Goal: Book appointment/travel/reservation

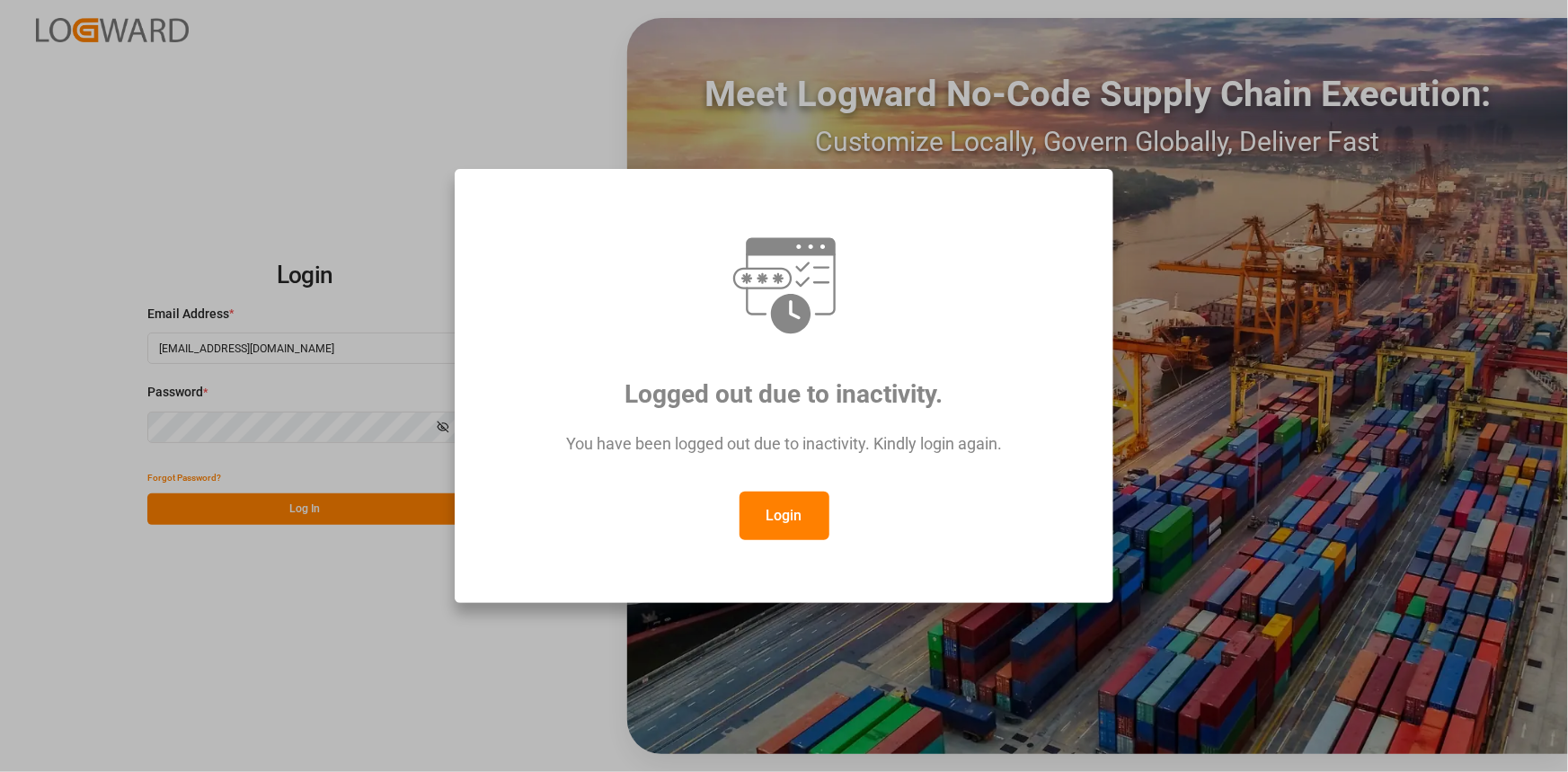
click at [807, 531] on button "Login" at bounding box center [784, 516] width 90 height 49
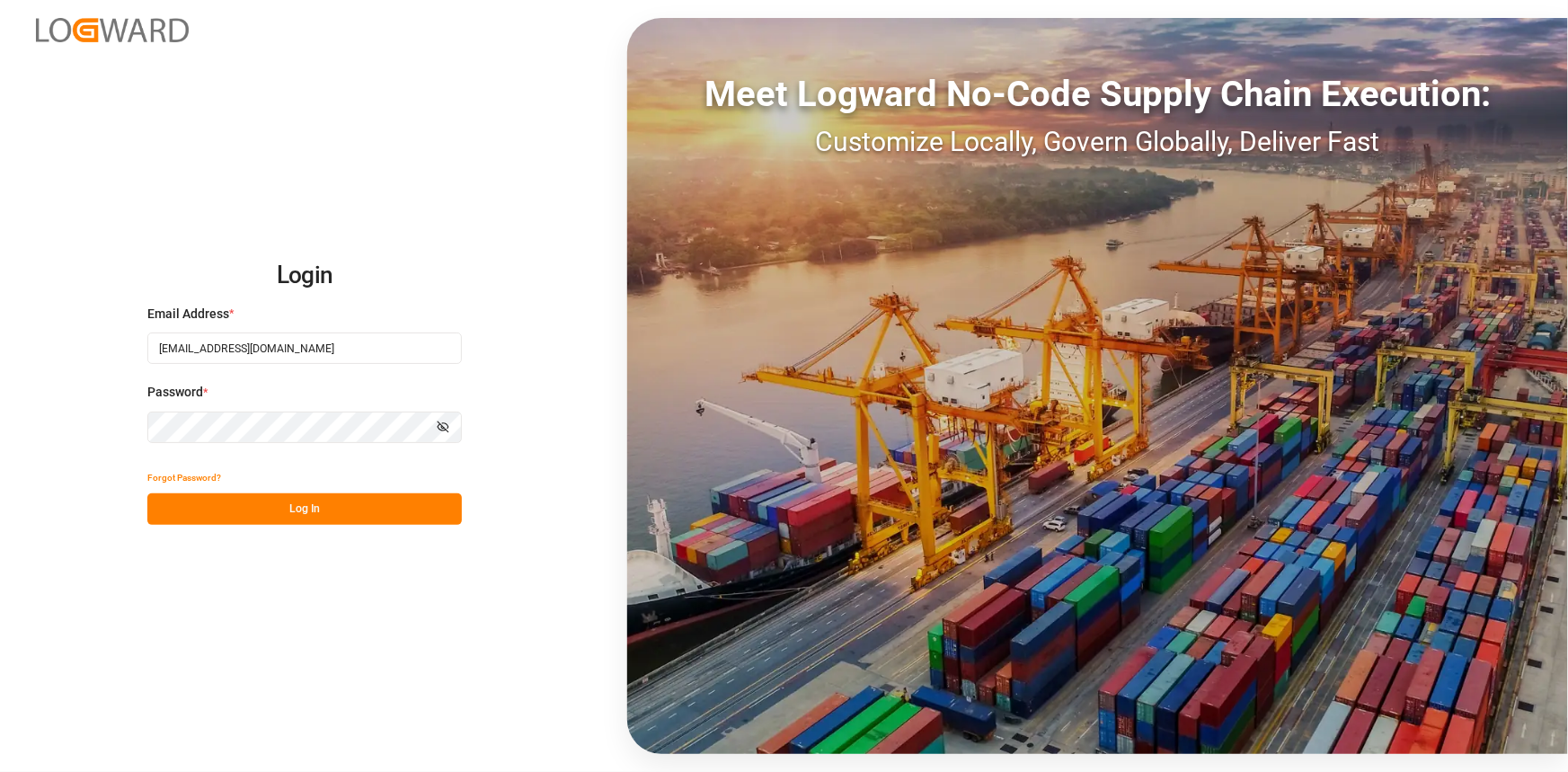
click at [344, 513] on button "Log In" at bounding box center [305, 509] width 315 height 31
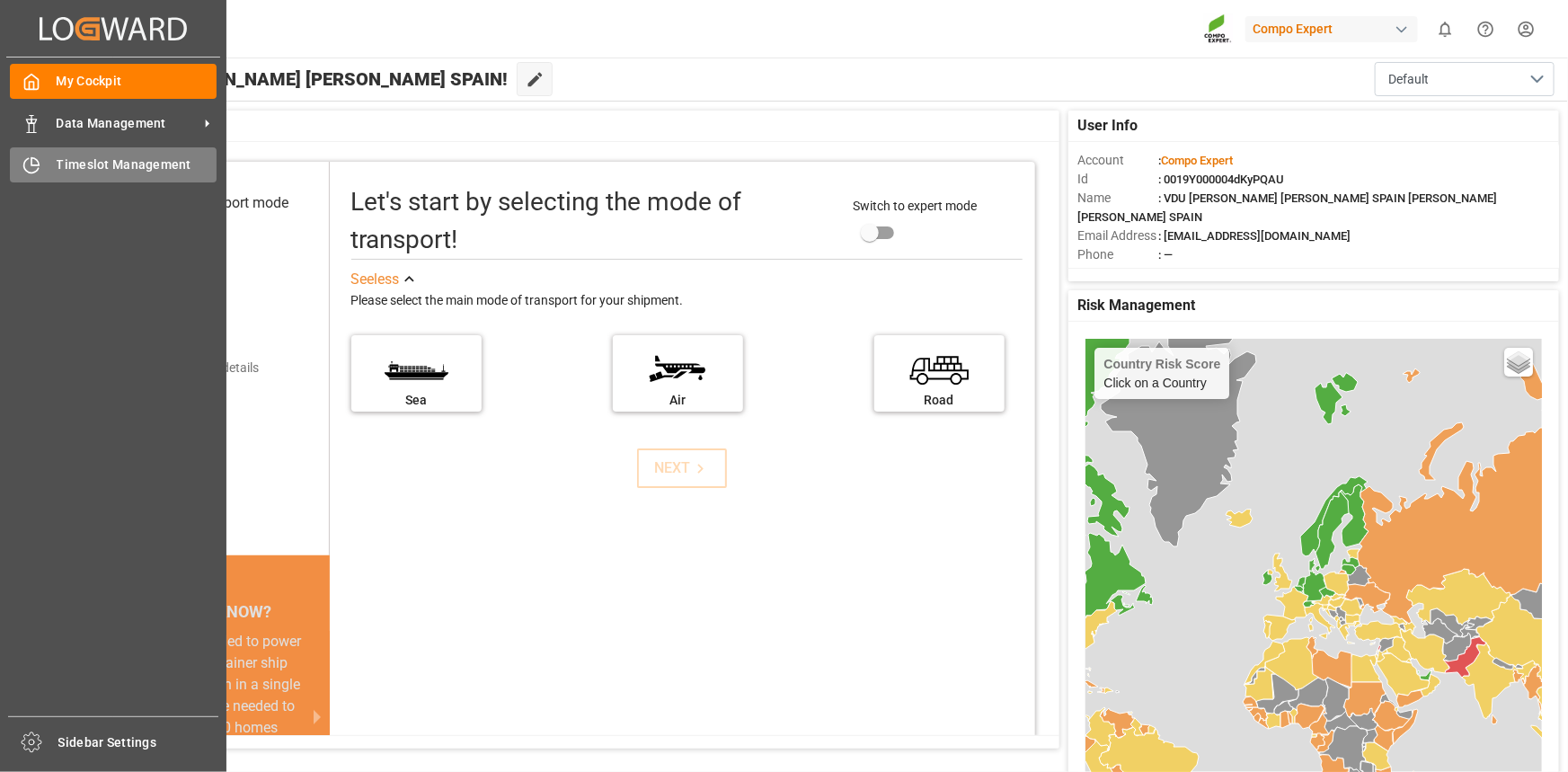
click at [44, 172] on div "Timeslot Management Timeslot Management" at bounding box center [113, 165] width 207 height 35
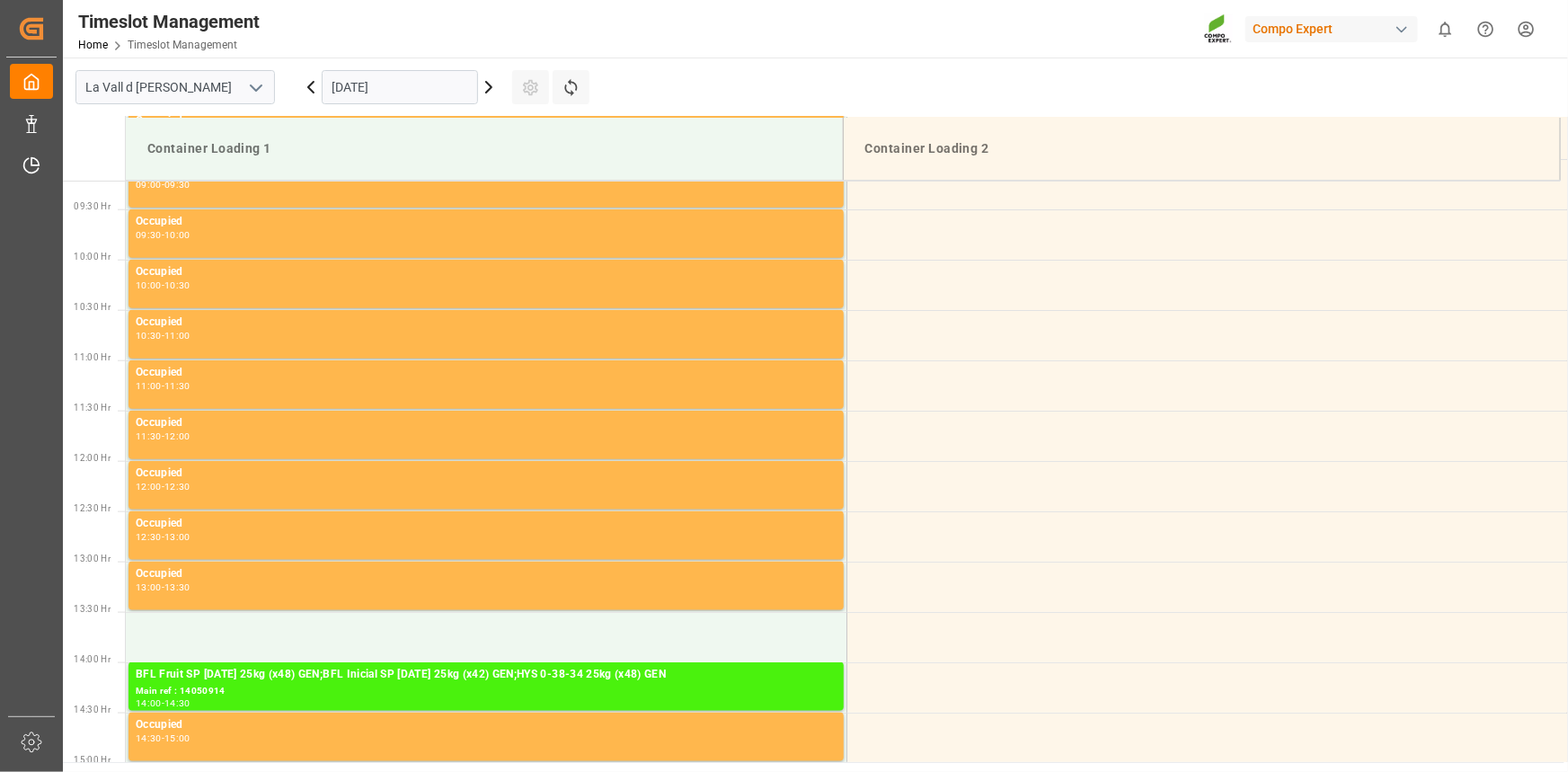
click at [405, 83] on input "[DATE]" at bounding box center [399, 86] width 156 height 34
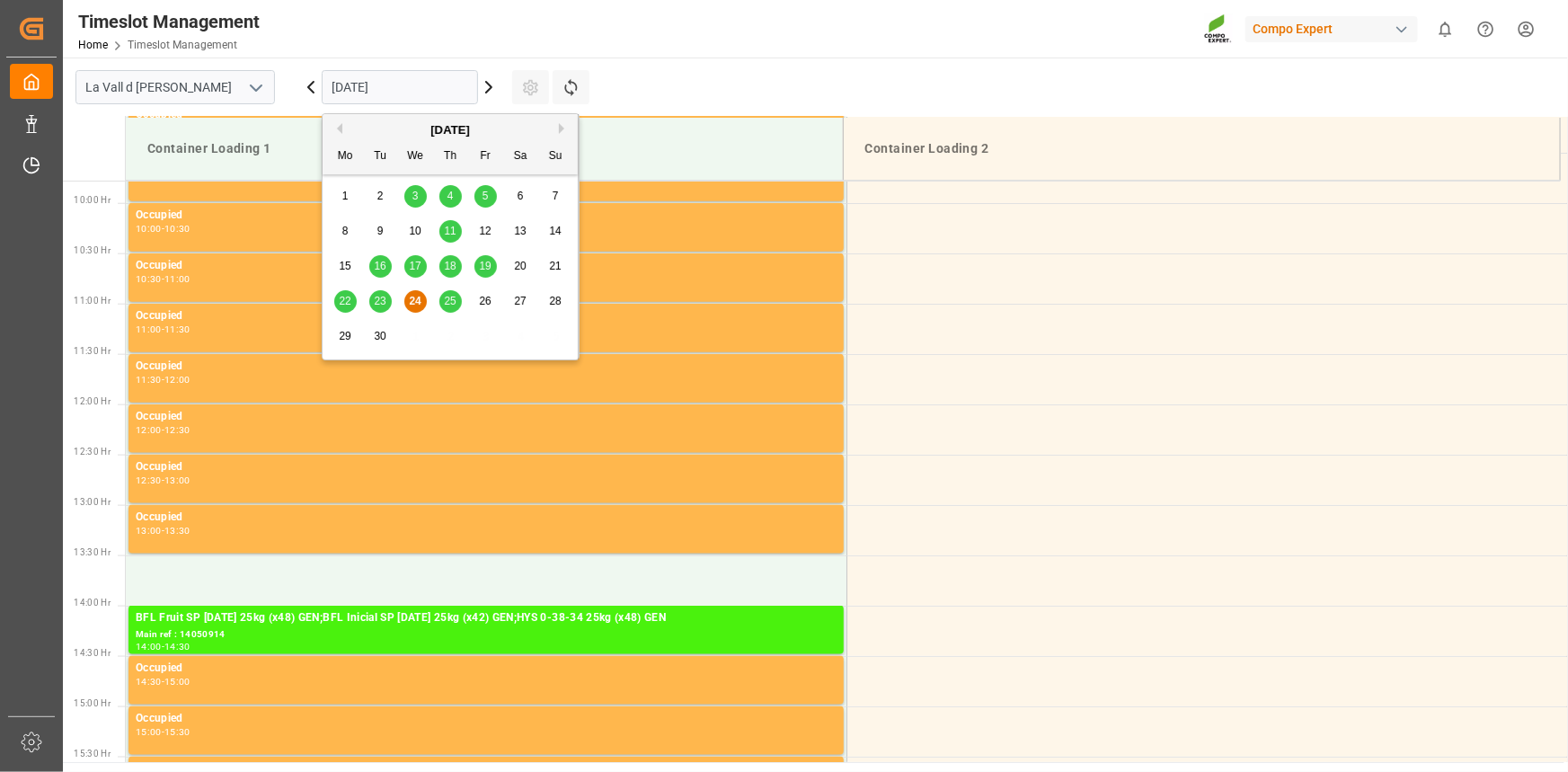
scroll to position [994, 0]
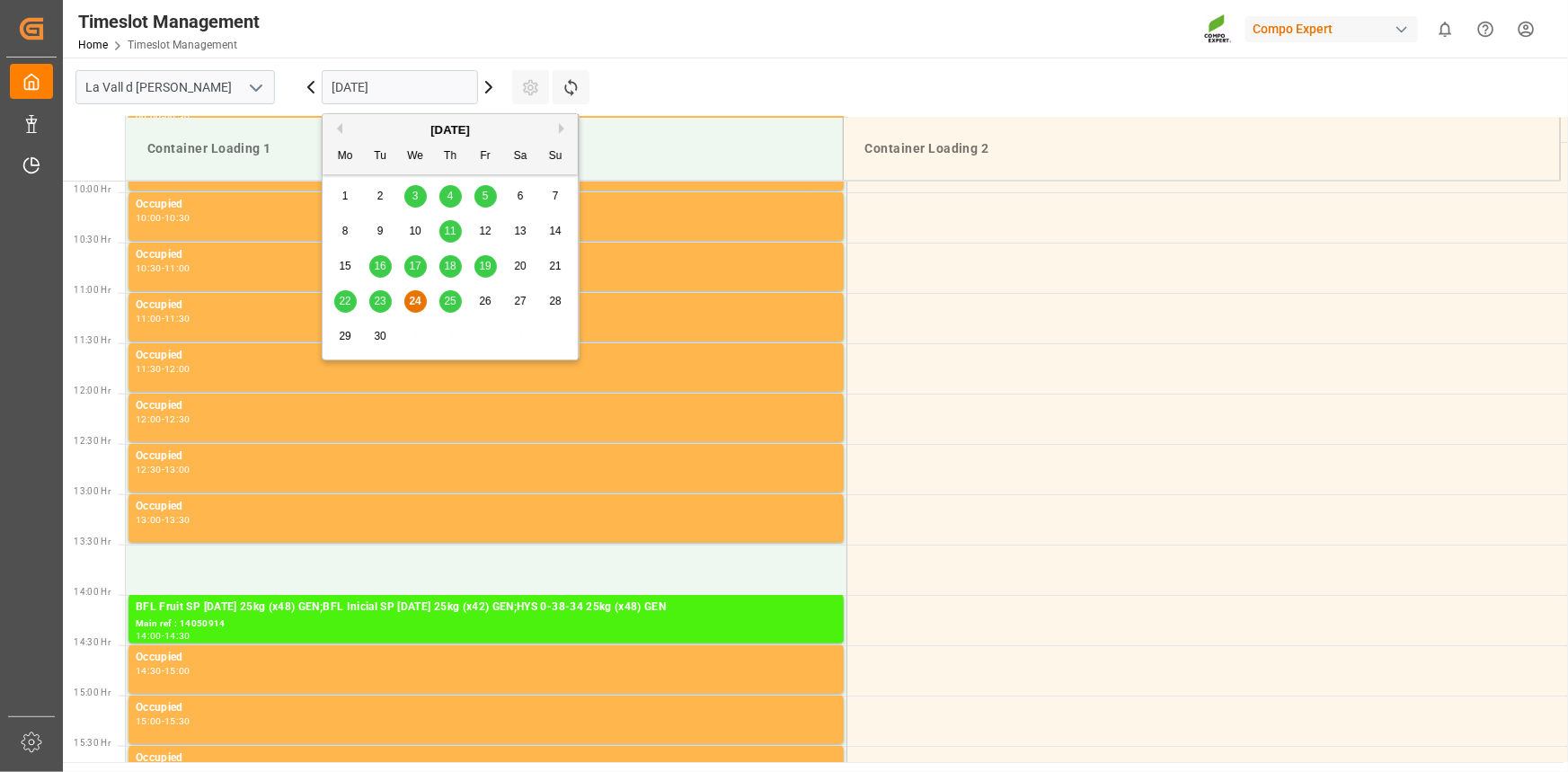
click at [458, 304] on div "25" at bounding box center [450, 302] width 22 height 21
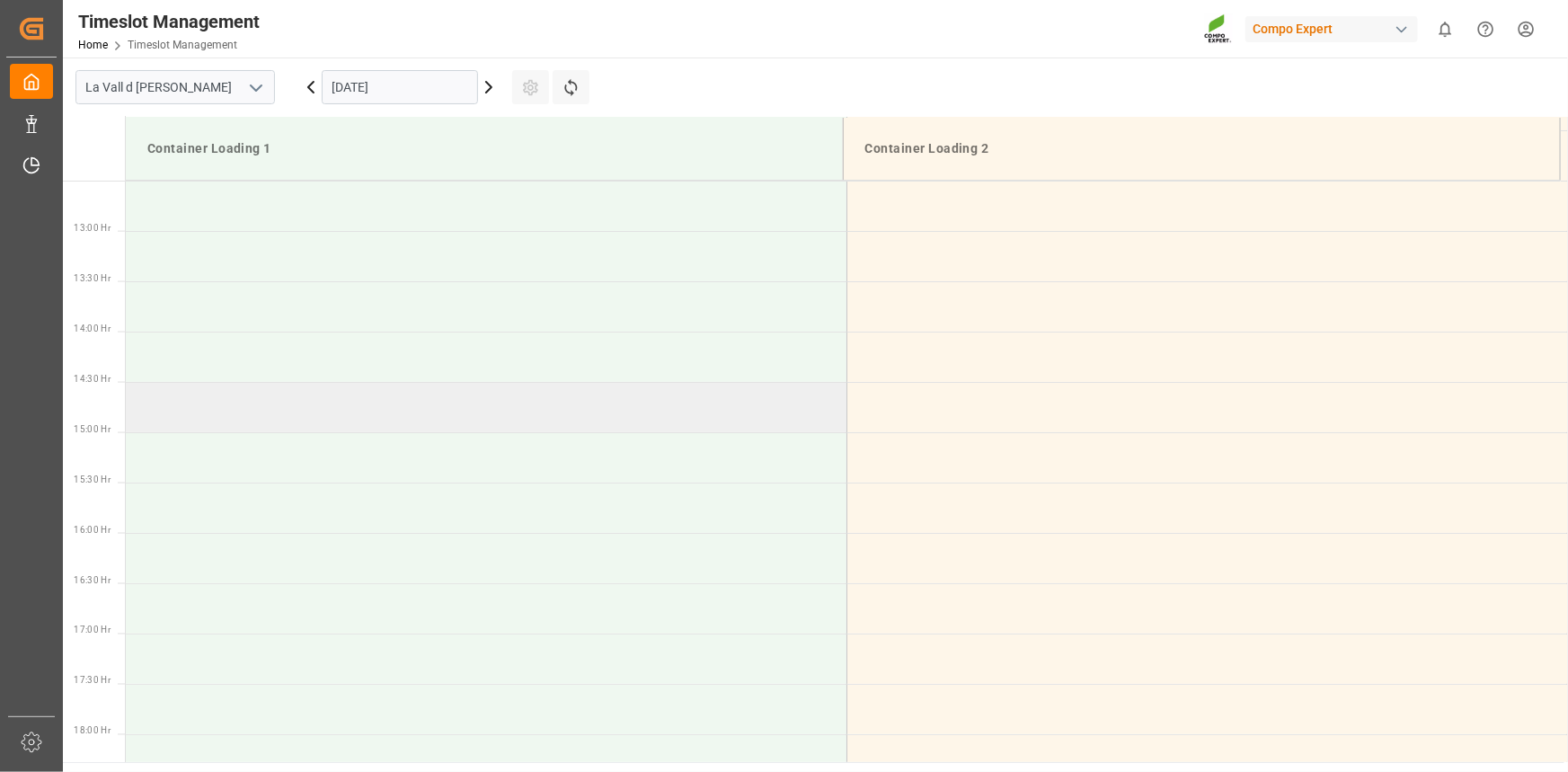
scroll to position [1484, 0]
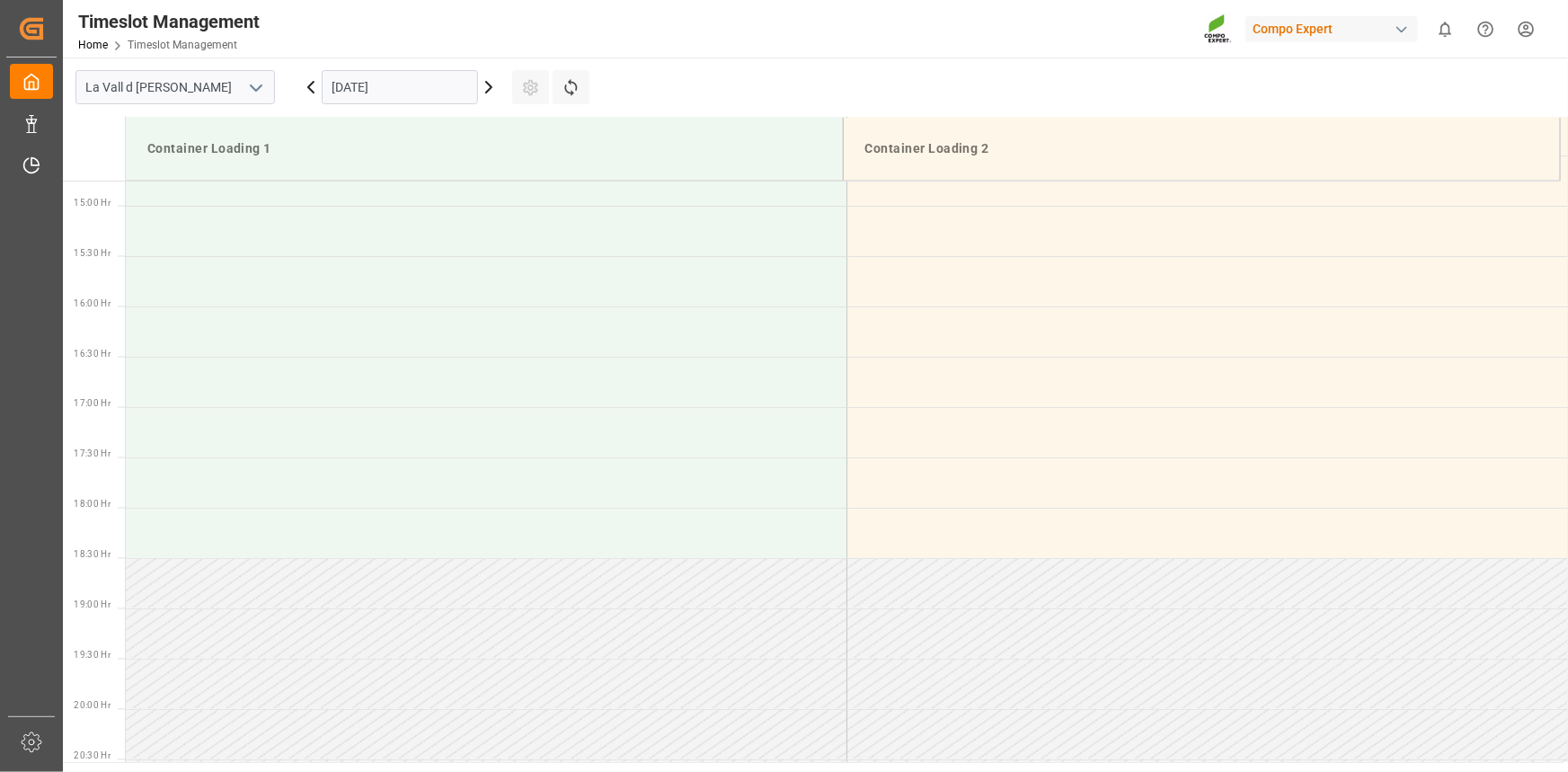
click at [425, 92] on input "[DATE]" at bounding box center [399, 86] width 156 height 34
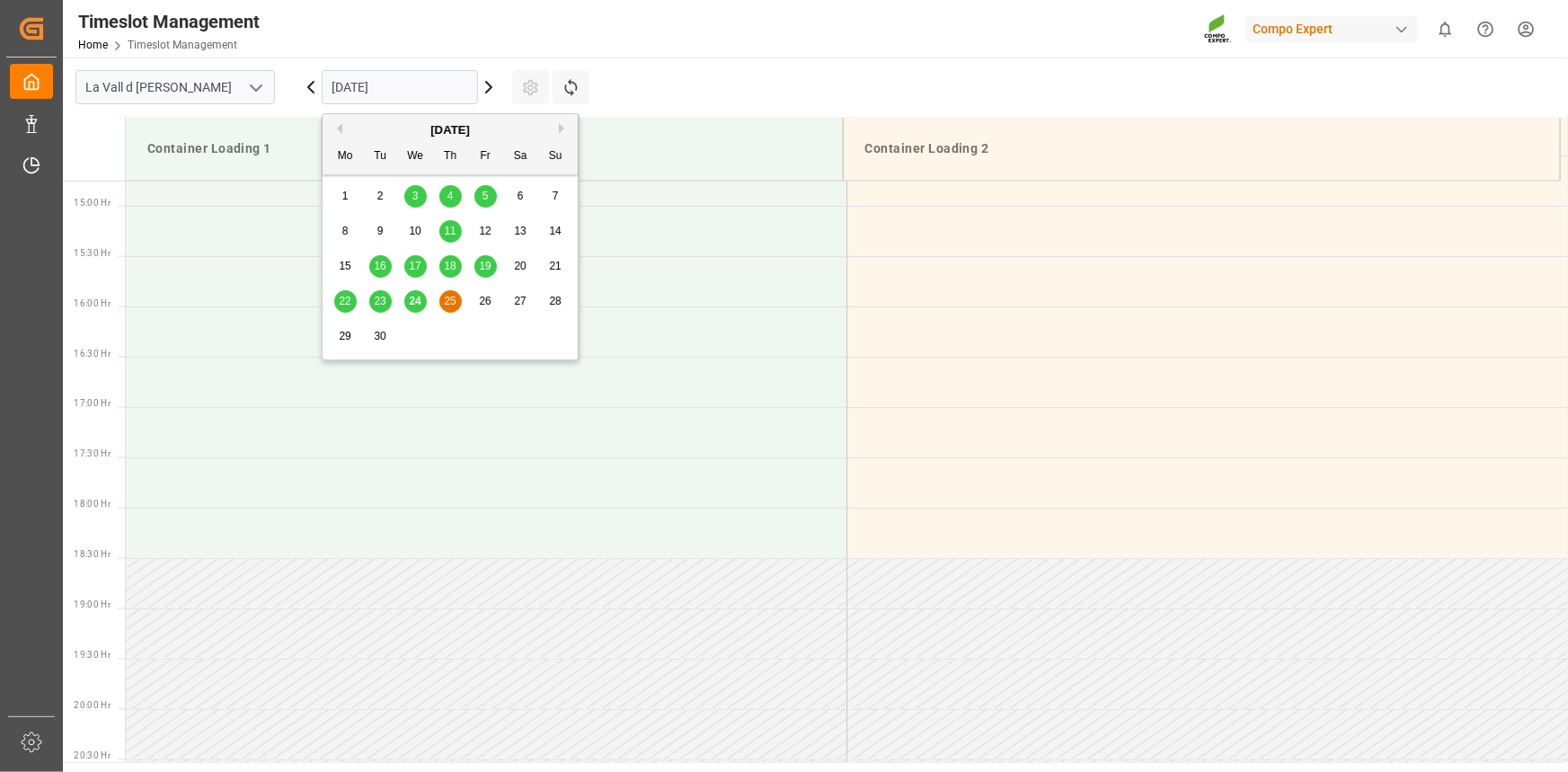
click at [481, 303] on span "26" at bounding box center [485, 300] width 12 height 13
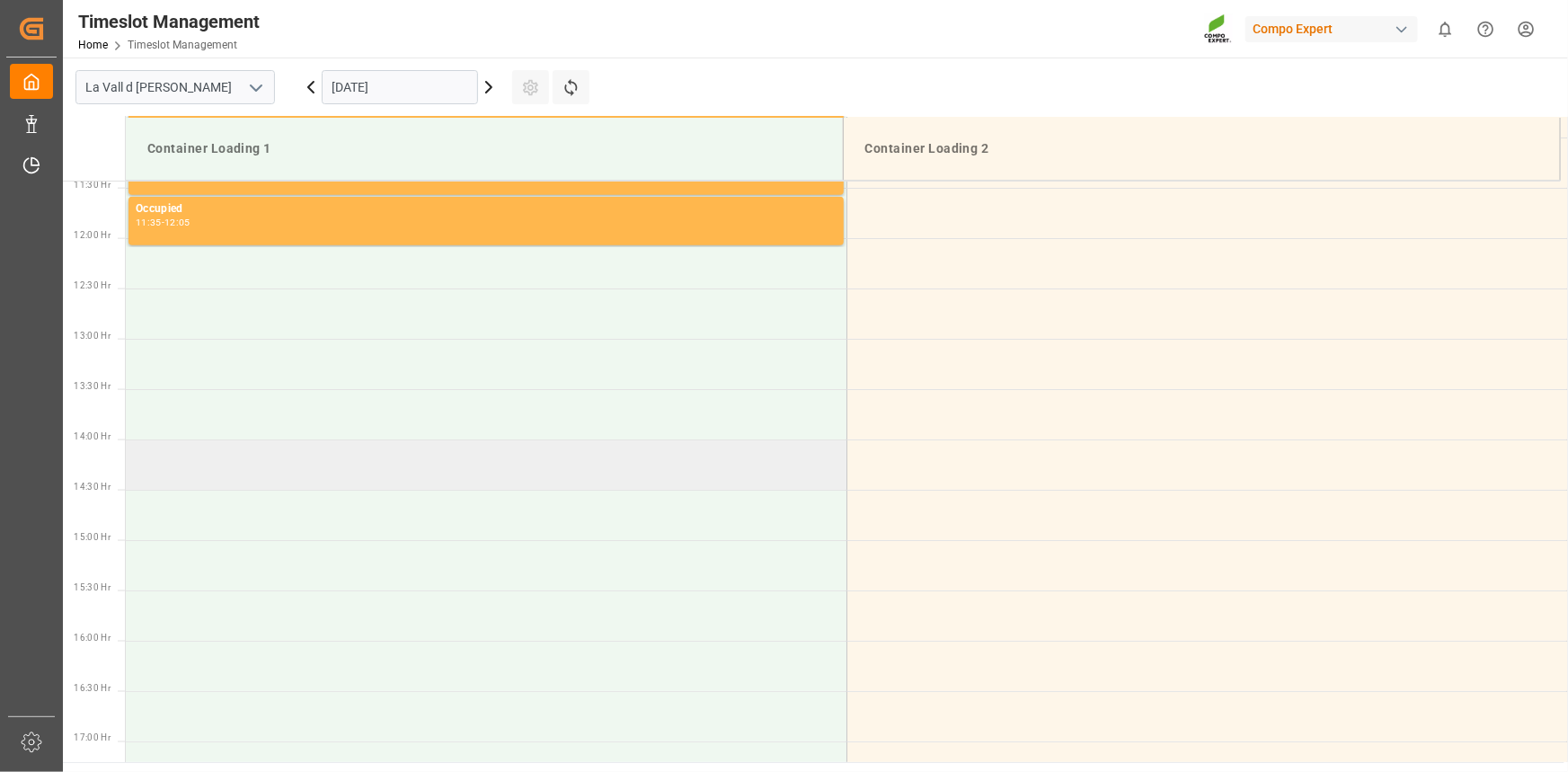
scroll to position [913, 0]
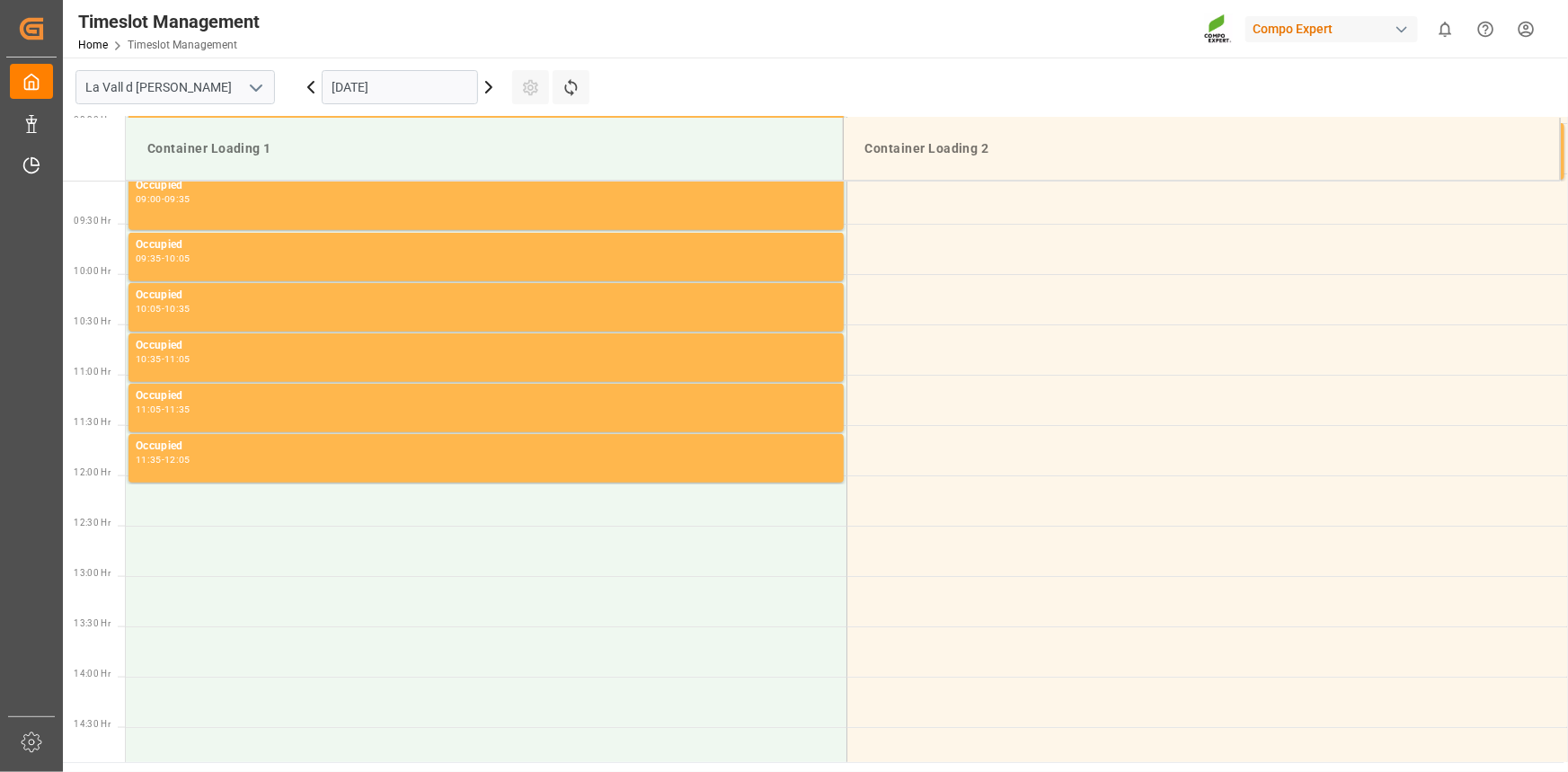
click at [358, 64] on div "[DATE]" at bounding box center [399, 86] width 224 height 59
click at [378, 79] on input "[DATE]" at bounding box center [399, 86] width 156 height 34
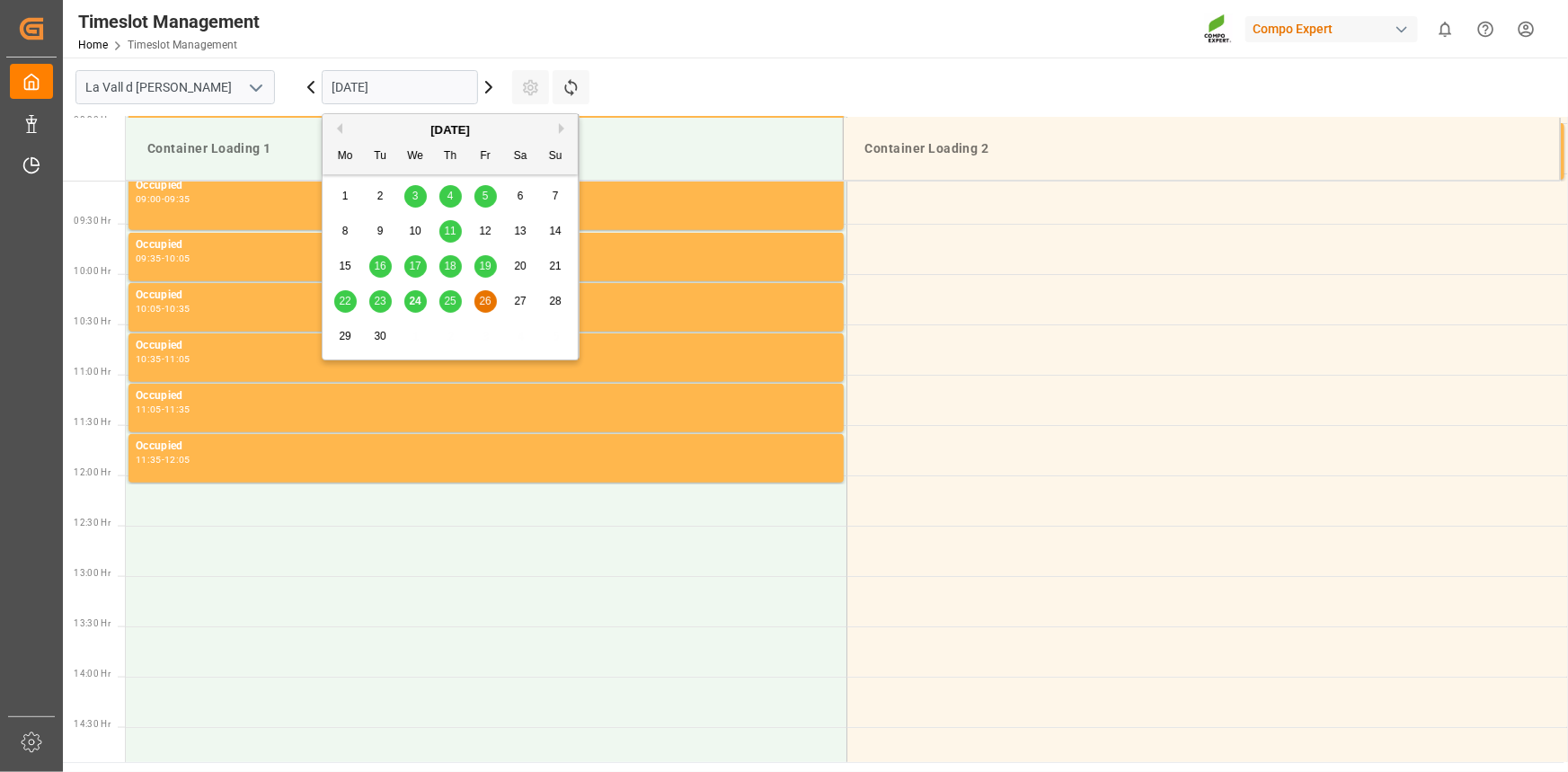
click at [447, 304] on span "25" at bounding box center [450, 300] width 12 height 13
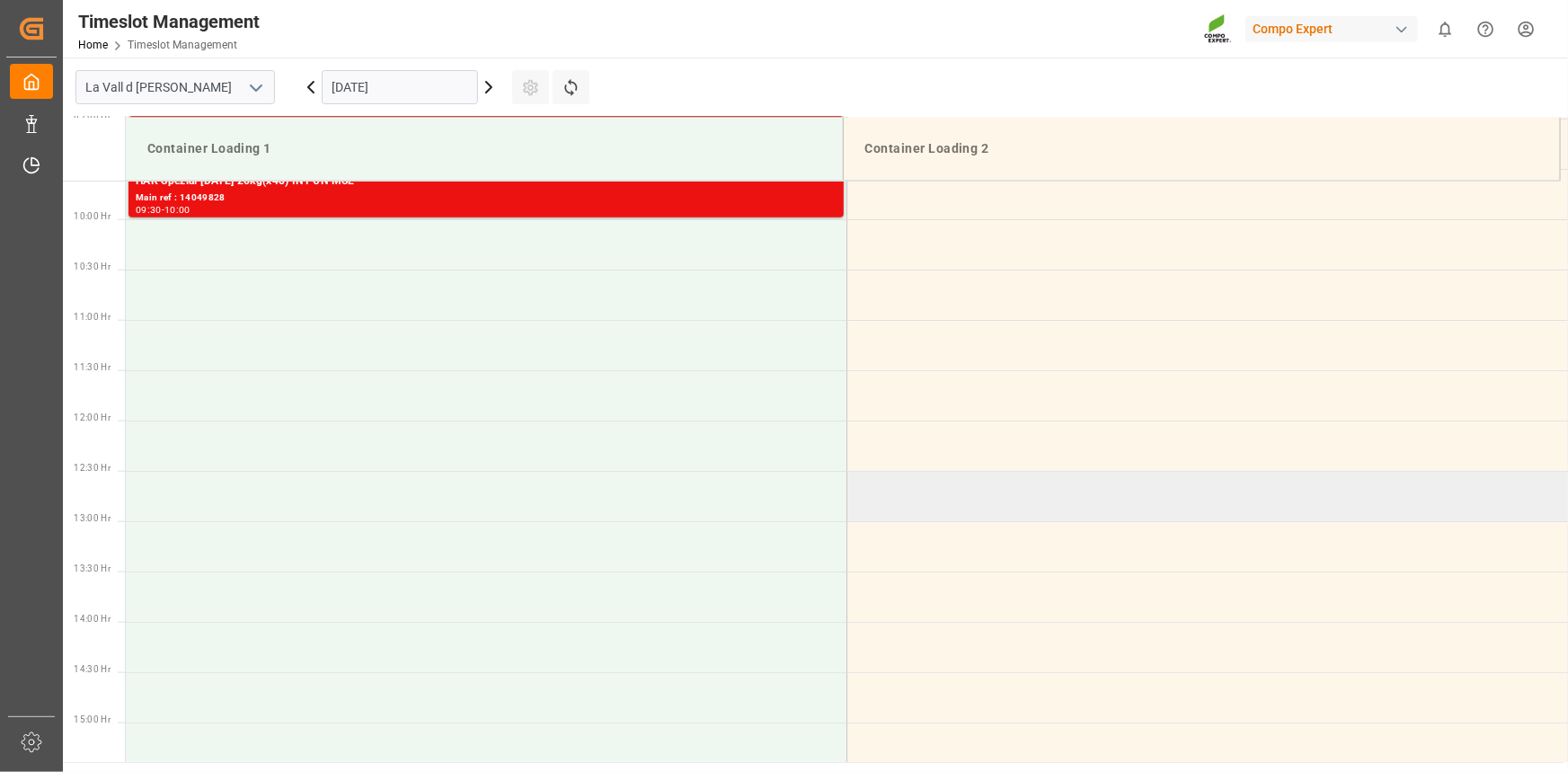
scroll to position [994, 0]
